Goal: Task Accomplishment & Management: Use online tool/utility

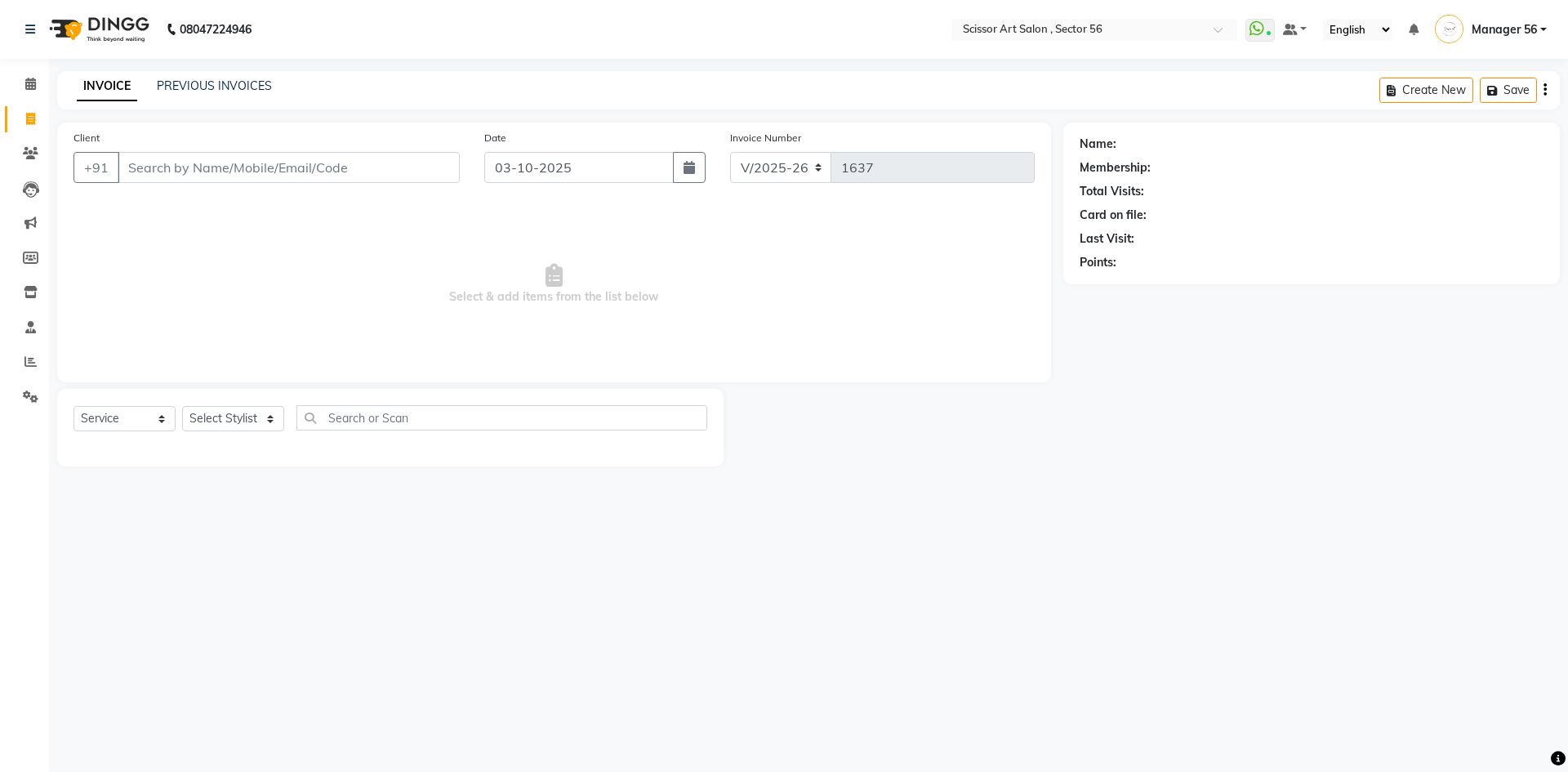
select select "6185"
select select "service"
select select "6185"
select select "service"
click at [259, 85] on link "PREVIOUS INVOICES" at bounding box center [214, 86] width 115 height 15
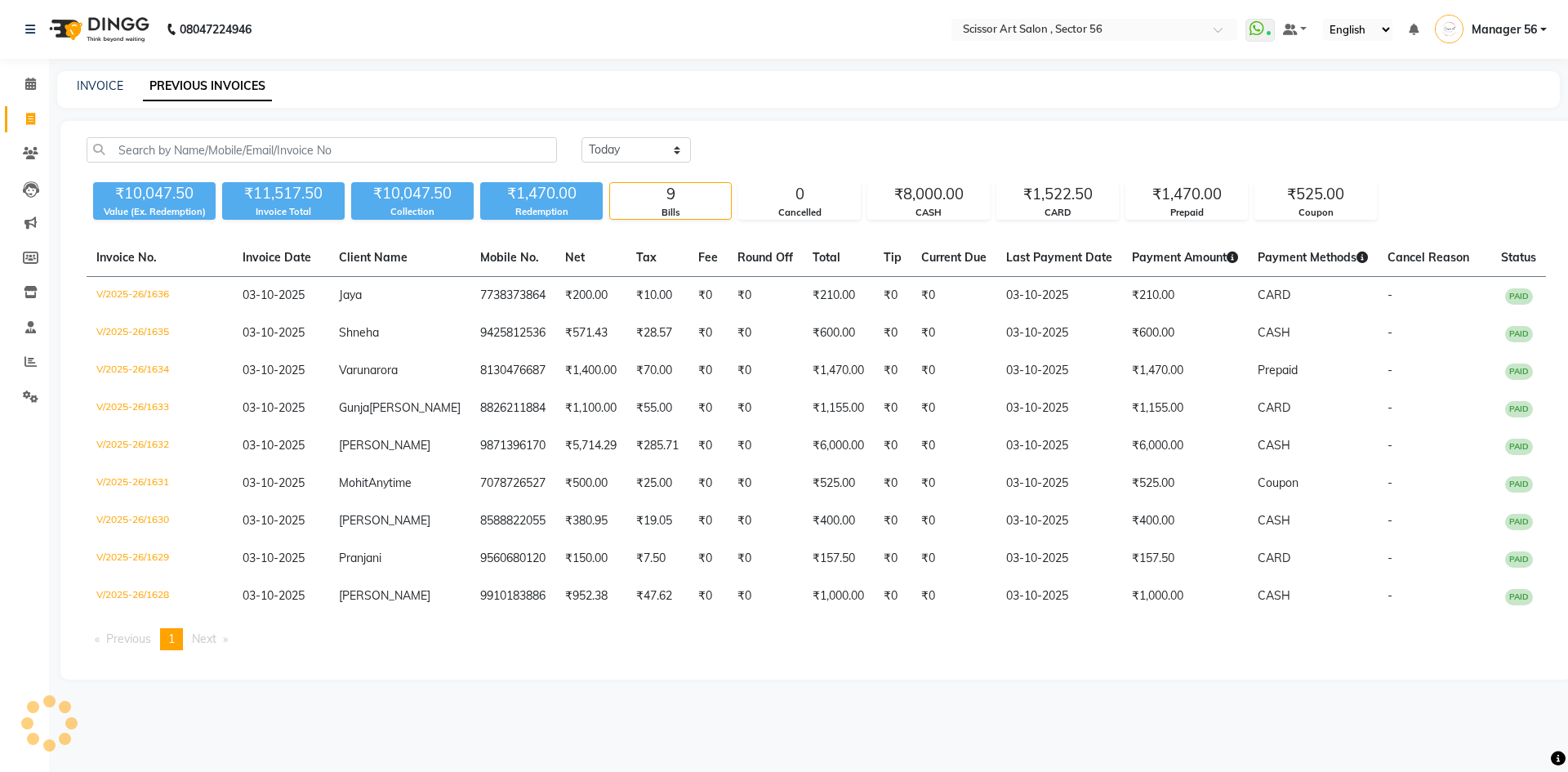
click at [115, 76] on div "INVOICE PREVIOUS INVOICES" at bounding box center [809, 89] width 1503 height 37
click at [101, 84] on link "INVOICE" at bounding box center [100, 86] width 47 height 15
select select "service"
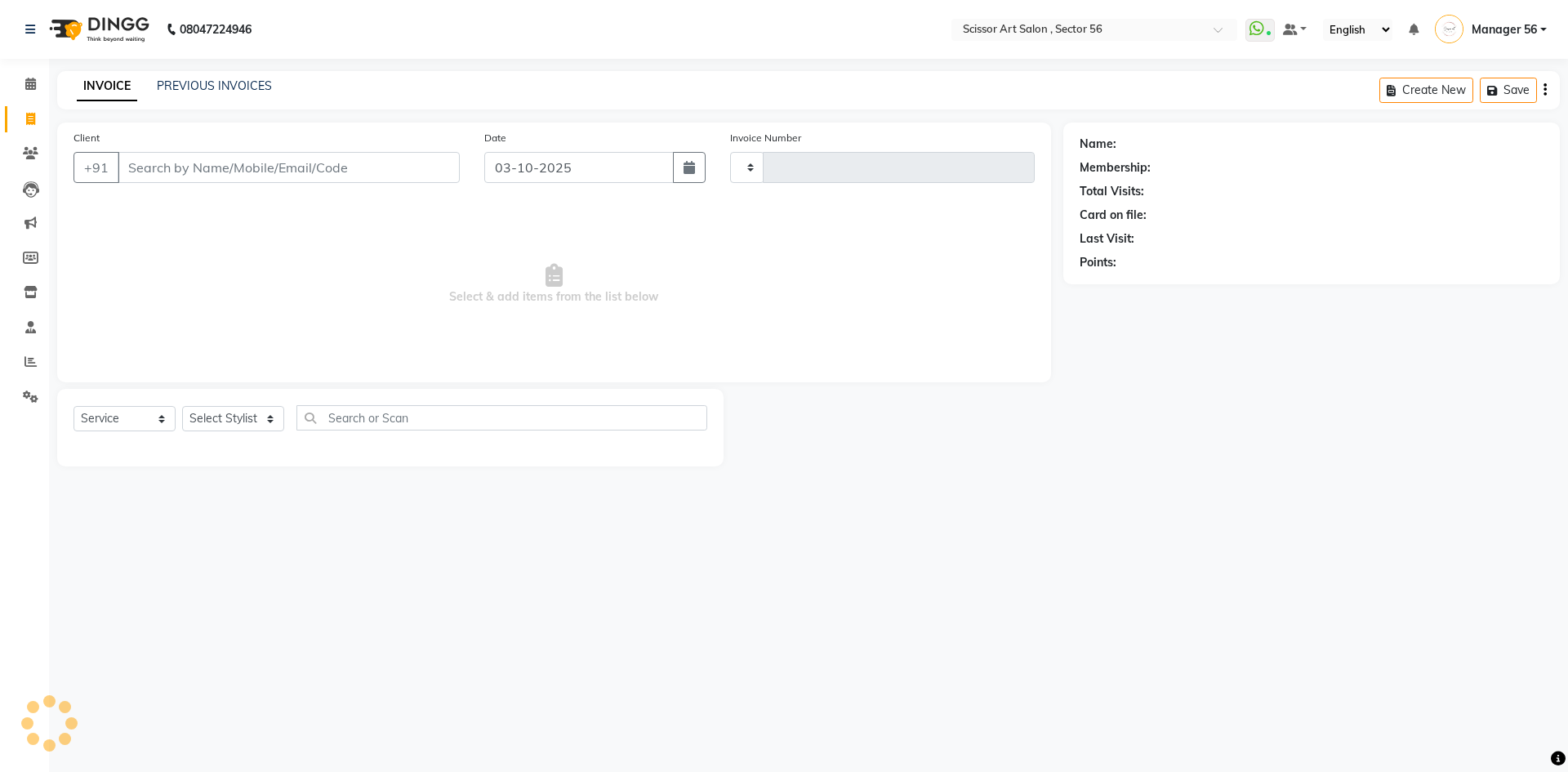
type input "1637"
select select "6185"
